Goal: Task Accomplishment & Management: Use online tool/utility

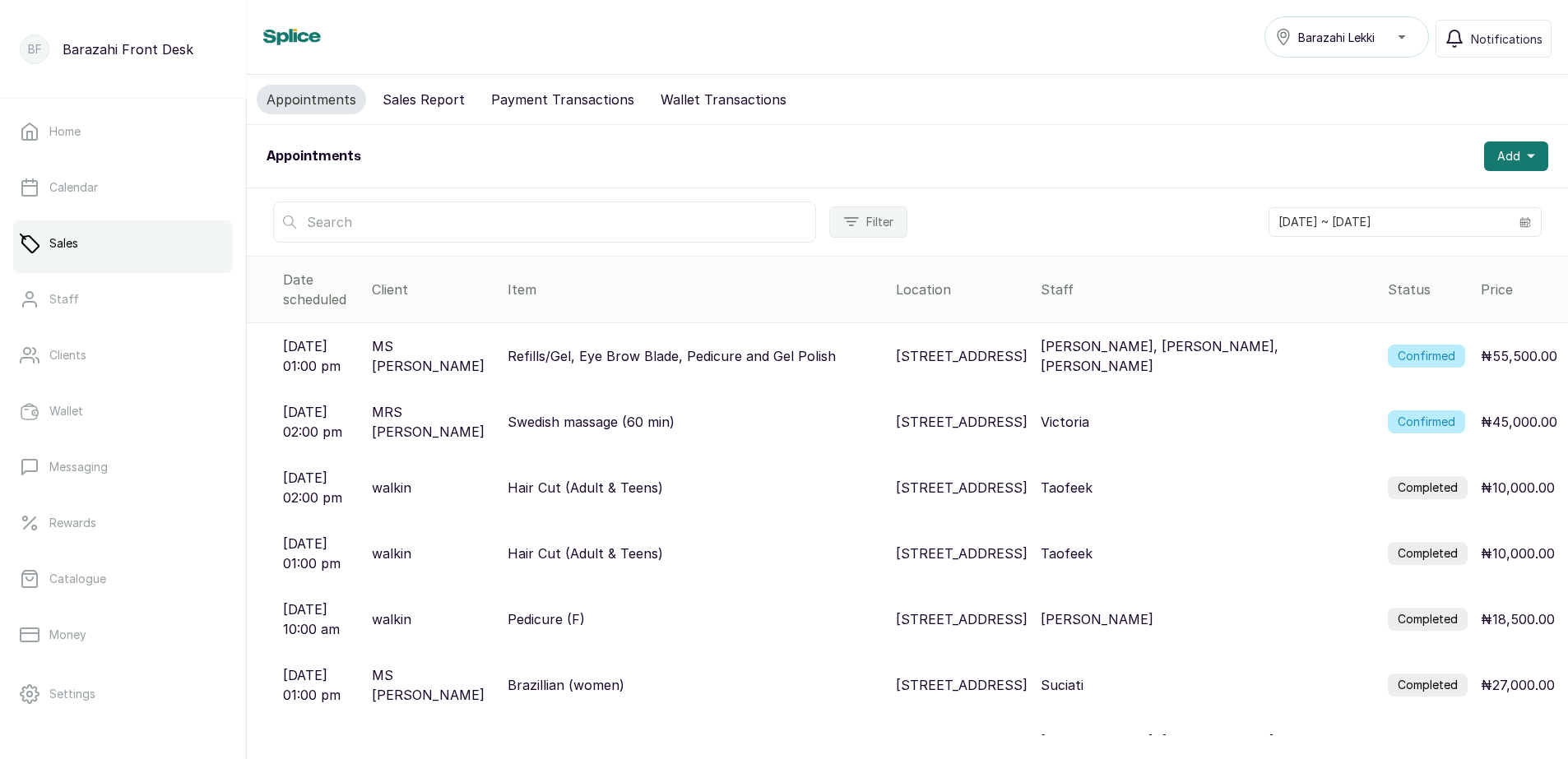
click at [1426, 345] on label "Confirmed" at bounding box center [1426, 356] width 77 height 23
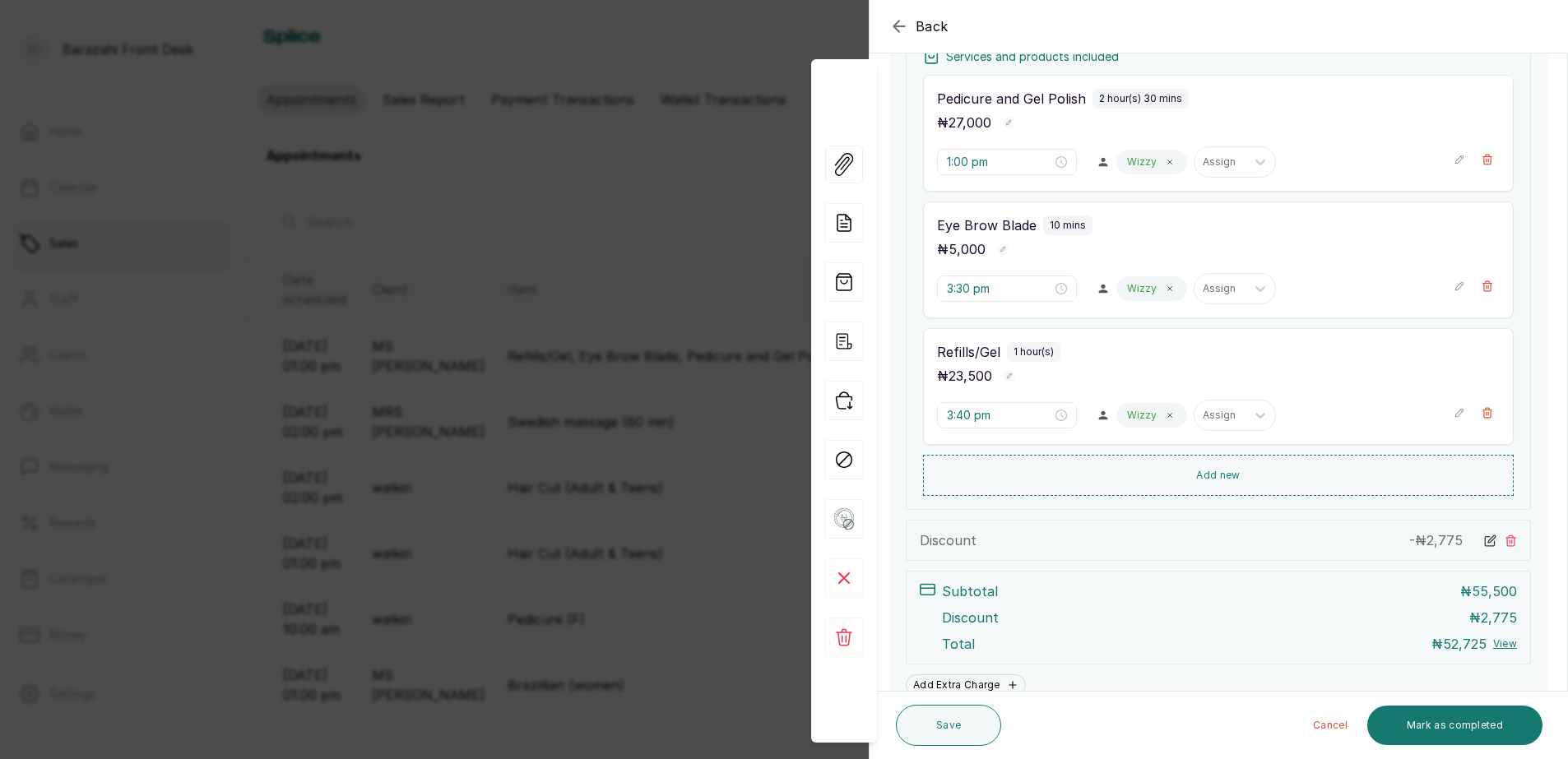
scroll to position [407, 0]
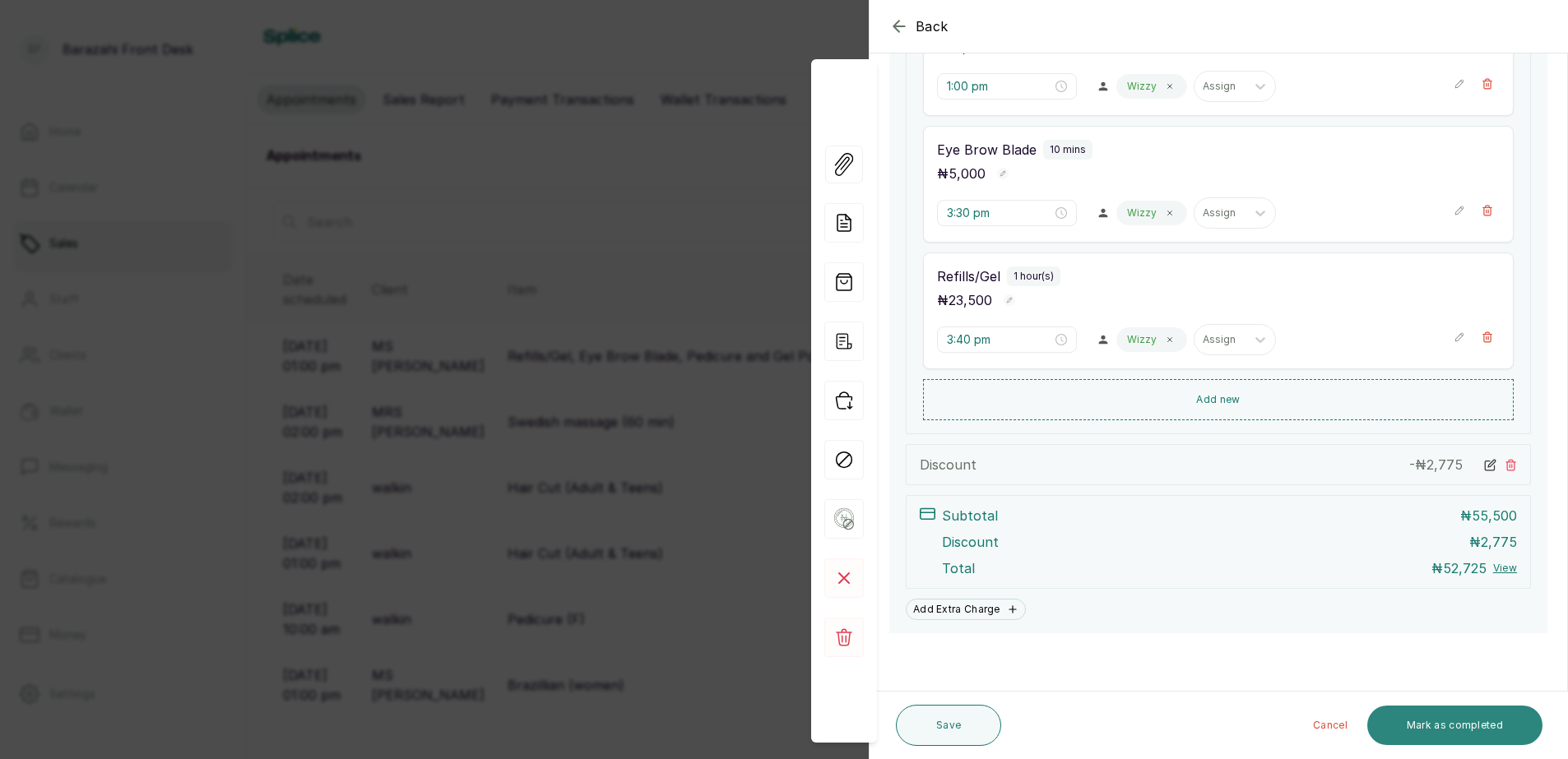
click at [1430, 724] on button "Mark as completed" at bounding box center [1454, 725] width 175 height 40
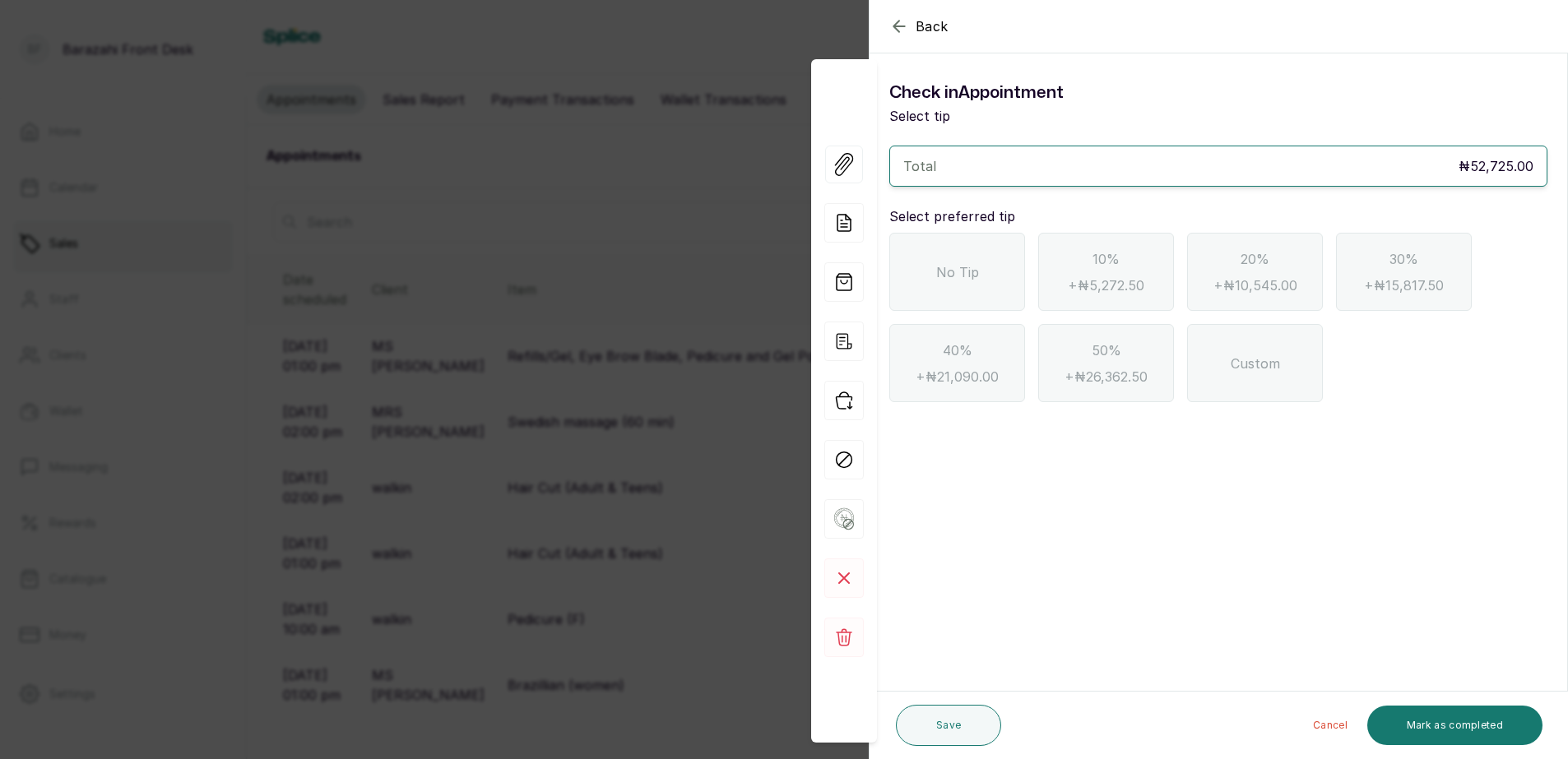
scroll to position [0, 0]
click at [997, 267] on div "No Tip" at bounding box center [957, 271] width 136 height 78
click at [1424, 731] on button "Mark as completed" at bounding box center [1454, 725] width 175 height 40
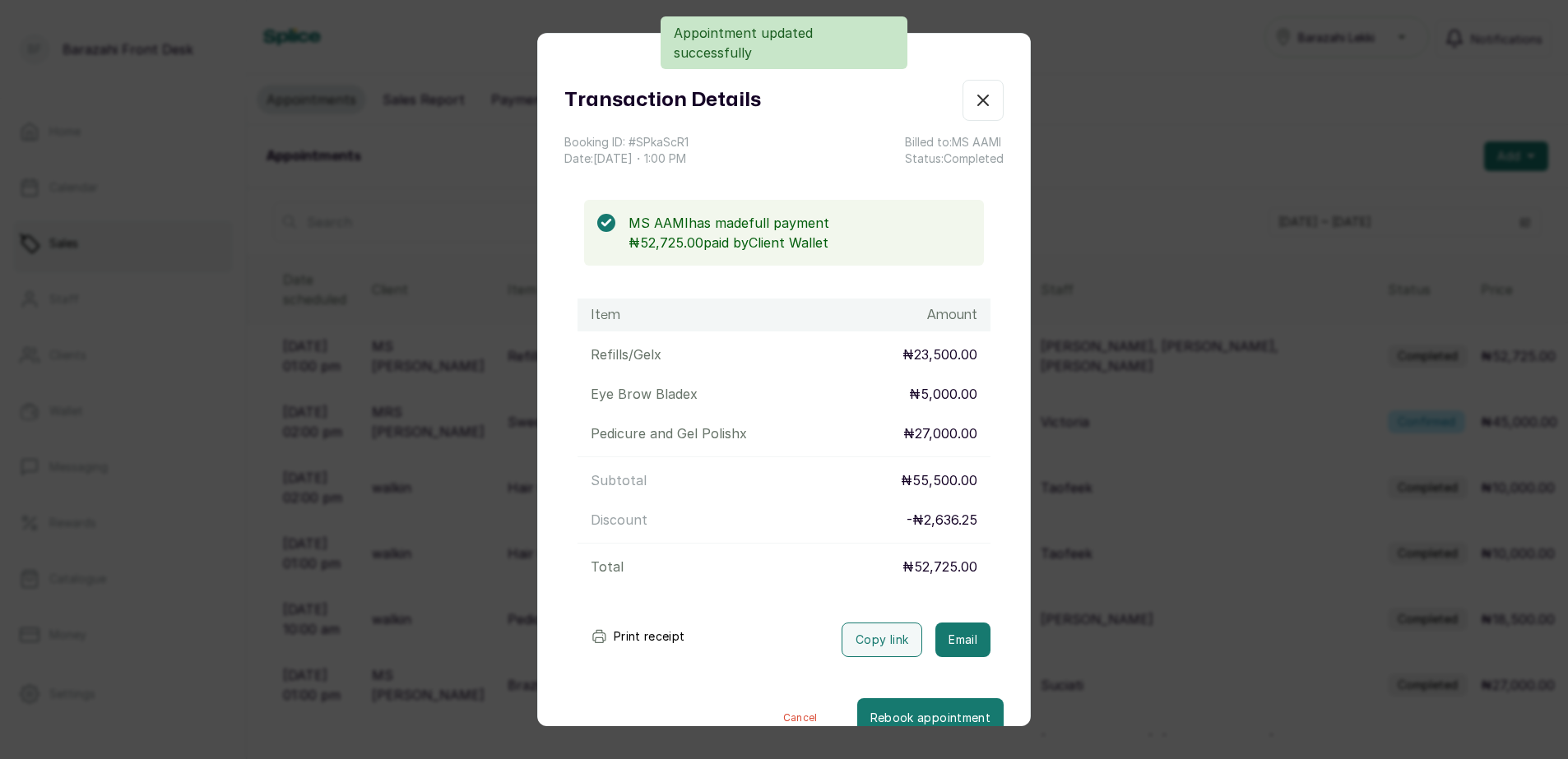
click at [634, 639] on button "Print receipt" at bounding box center [638, 636] width 121 height 33
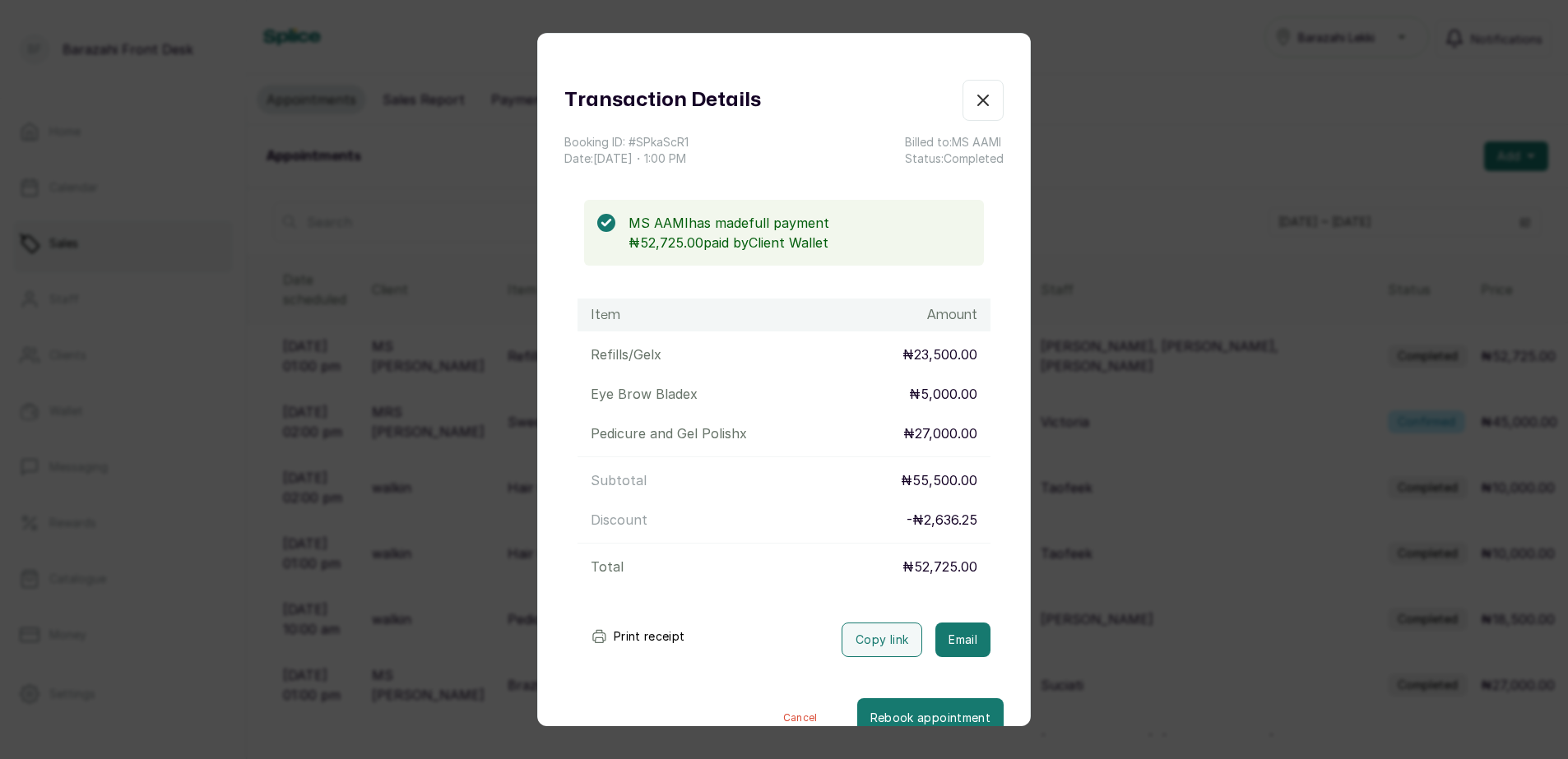
click at [653, 632] on button "Print receipt" at bounding box center [638, 636] width 121 height 33
click at [973, 95] on icon "button" at bounding box center [982, 100] width 20 height 20
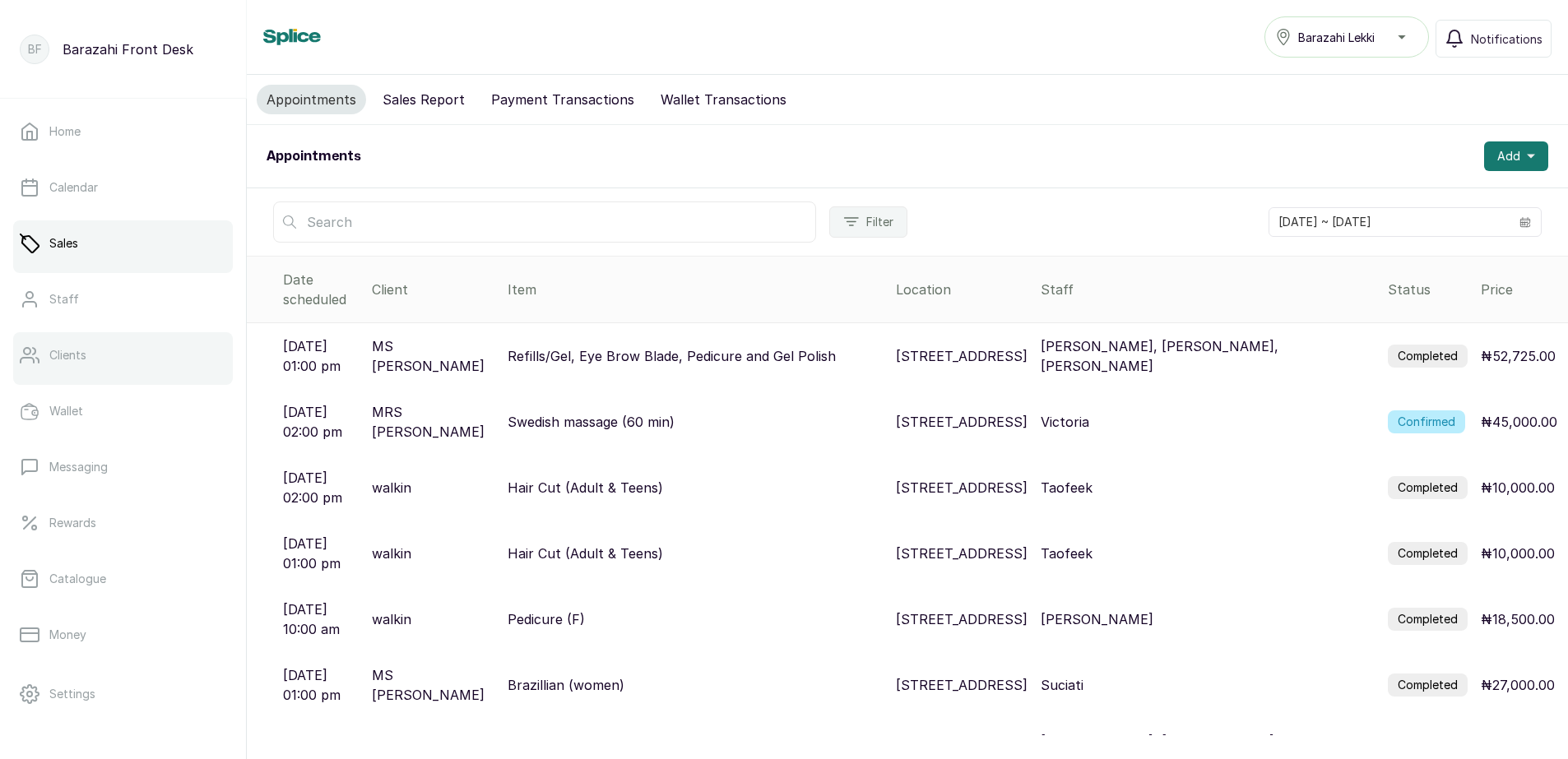
click at [92, 368] on link "Clients" at bounding box center [123, 355] width 220 height 46
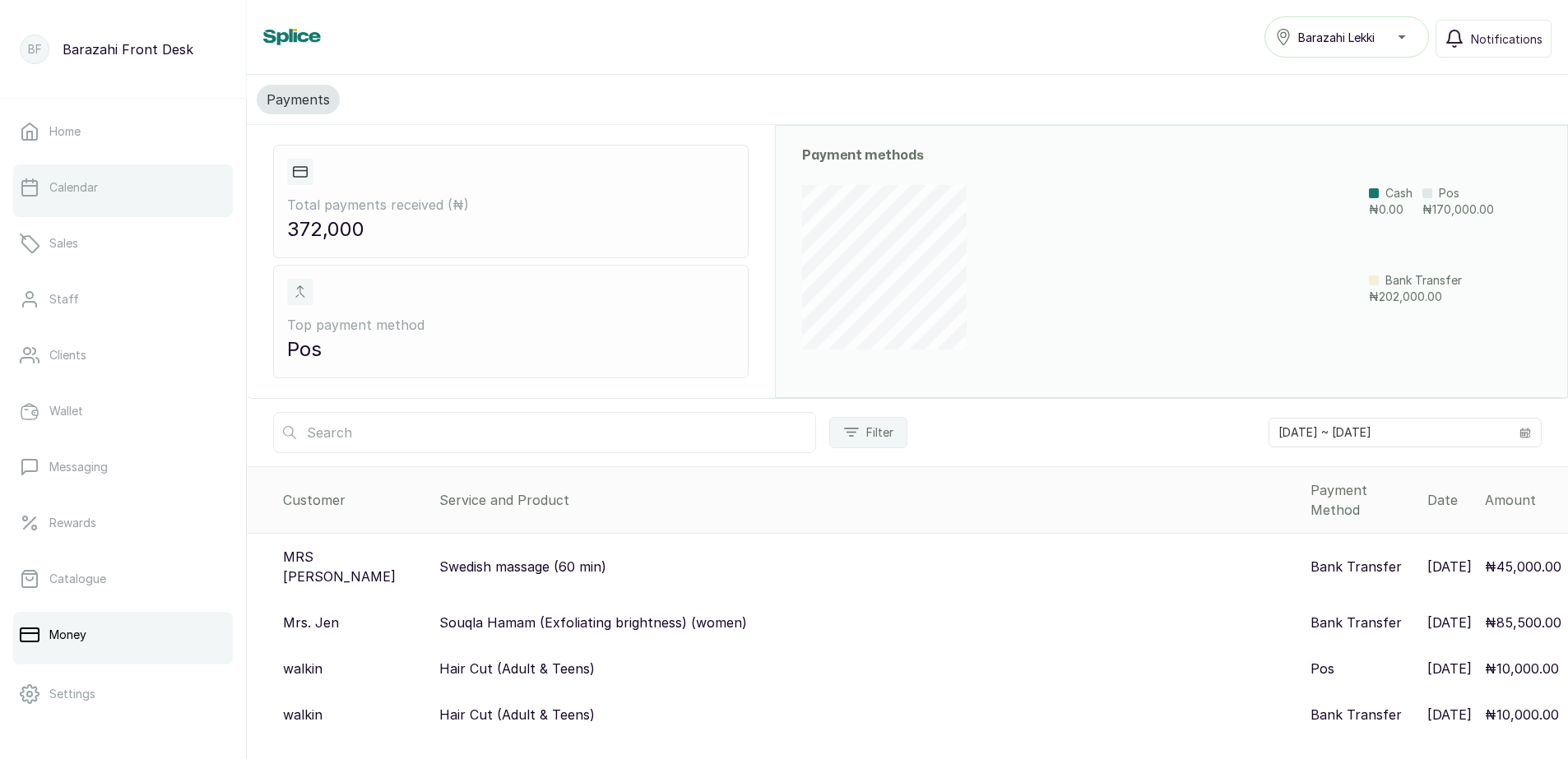
click at [88, 194] on p "Calendar" at bounding box center [73, 187] width 48 height 16
